Goal: Find specific page/section: Find specific page/section

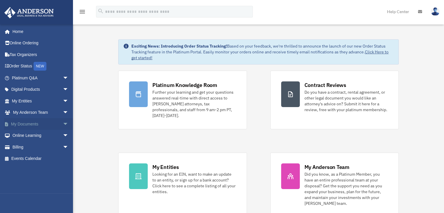
click at [56, 127] on link "My Documents arrow_drop_down" at bounding box center [40, 124] width 73 height 12
click at [63, 124] on span "arrow_drop_down" at bounding box center [69, 124] width 12 height 12
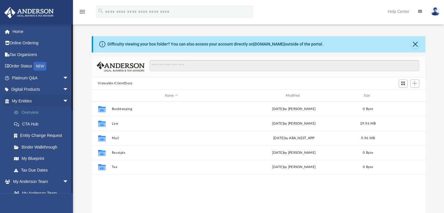
scroll to position [128, 329]
click at [63, 103] on span "arrow_drop_down" at bounding box center [69, 101] width 12 height 12
click at [63, 111] on span "arrow_drop_down" at bounding box center [69, 113] width 12 height 12
click at [46, 146] on link "Meeting Minutes" at bounding box center [42, 147] width 69 height 12
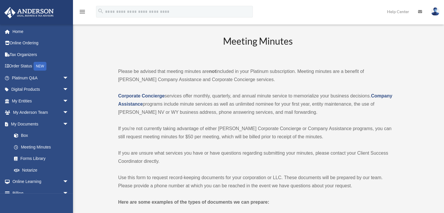
click at [173, 39] on h2 "Meeting Minutes" at bounding box center [257, 47] width 279 height 24
